Goal: Transaction & Acquisition: Purchase product/service

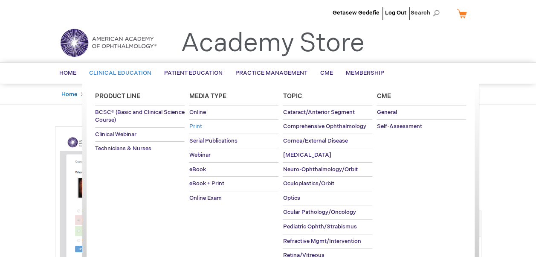
click at [198, 123] on span "Print" at bounding box center [195, 126] width 13 height 7
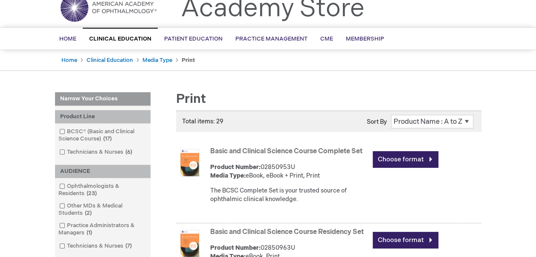
scroll to position [34, 0]
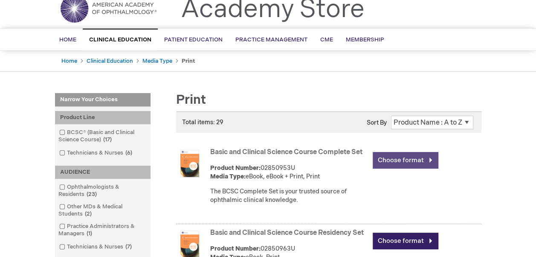
click at [384, 159] on link "Choose format" at bounding box center [406, 160] width 66 height 17
